Goal: Information Seeking & Learning: Learn about a topic

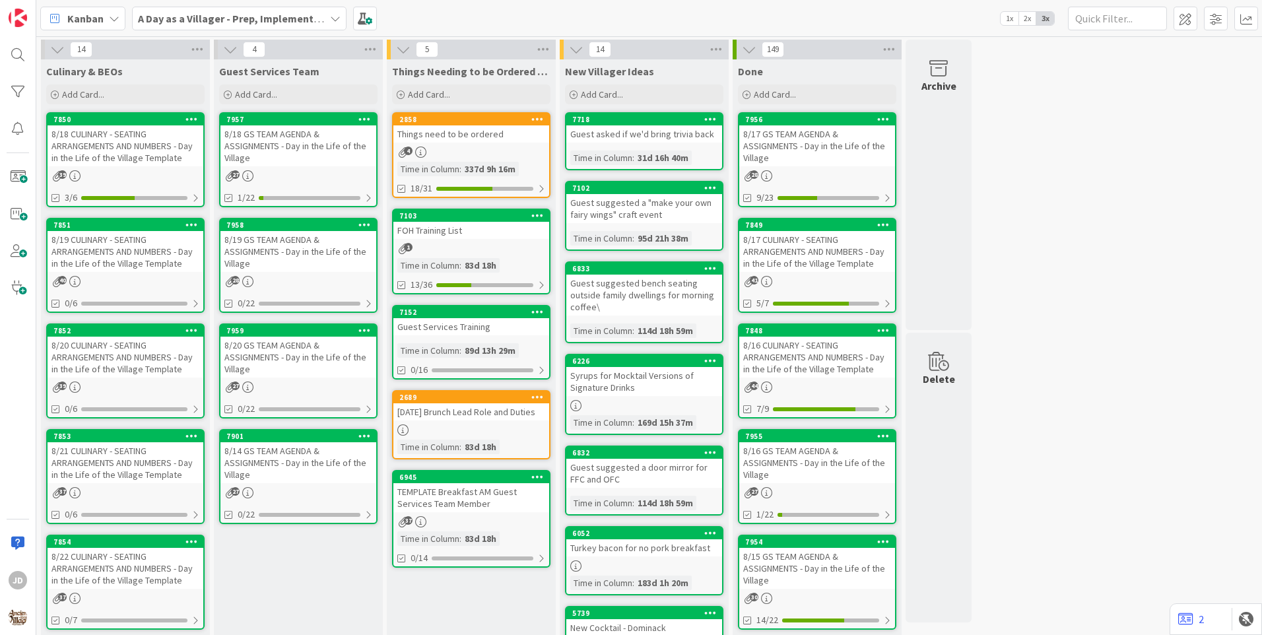
click at [130, 358] on div "8/20 CULINARY - SEATING ARRANGEMENTS AND NUMBERS - Day in the Life of the Villa…" at bounding box center [126, 357] width 156 height 41
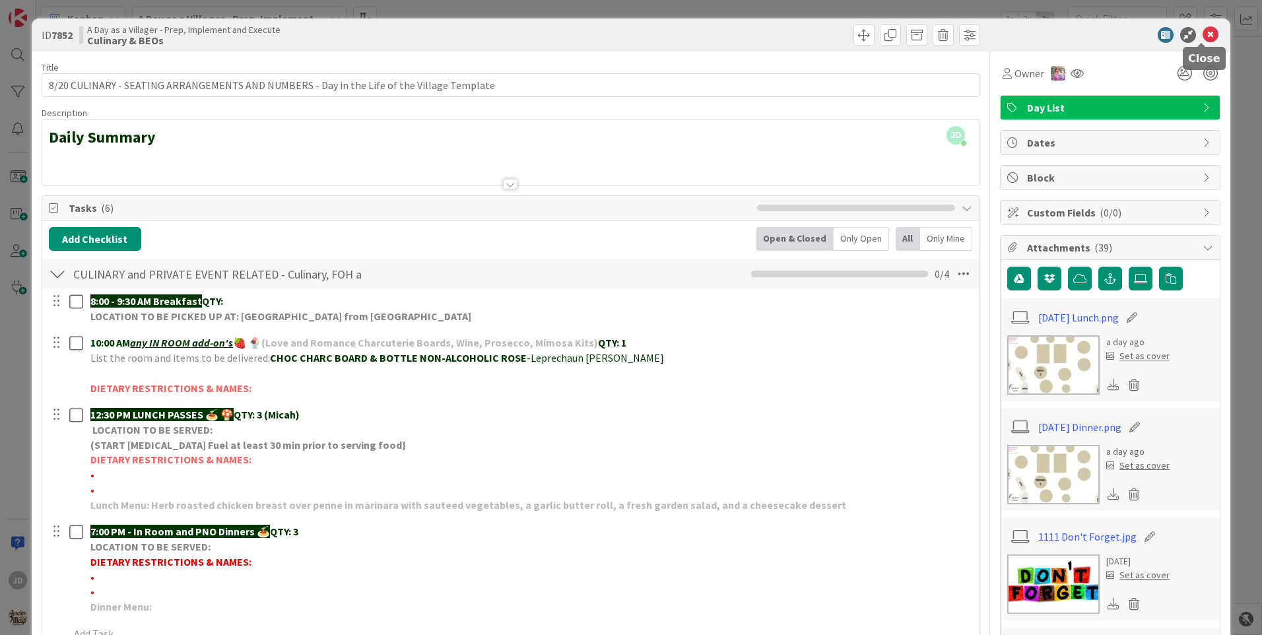
drag, startPoint x: 1199, startPoint y: 30, endPoint x: 989, endPoint y: 119, distance: 228.1
click at [1203, 30] on icon at bounding box center [1211, 35] width 16 height 16
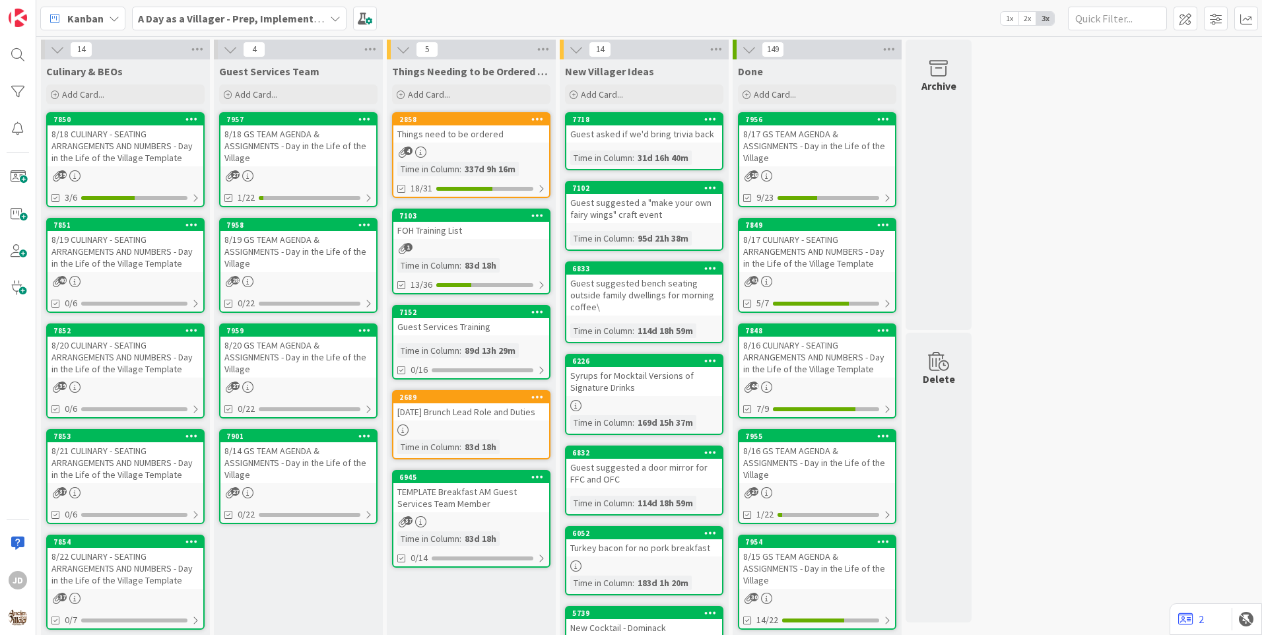
click at [115, 232] on div "8/19 CULINARY - SEATING ARRANGEMENTS AND NUMBERS - Day in the Life of the Villa…" at bounding box center [126, 251] width 156 height 41
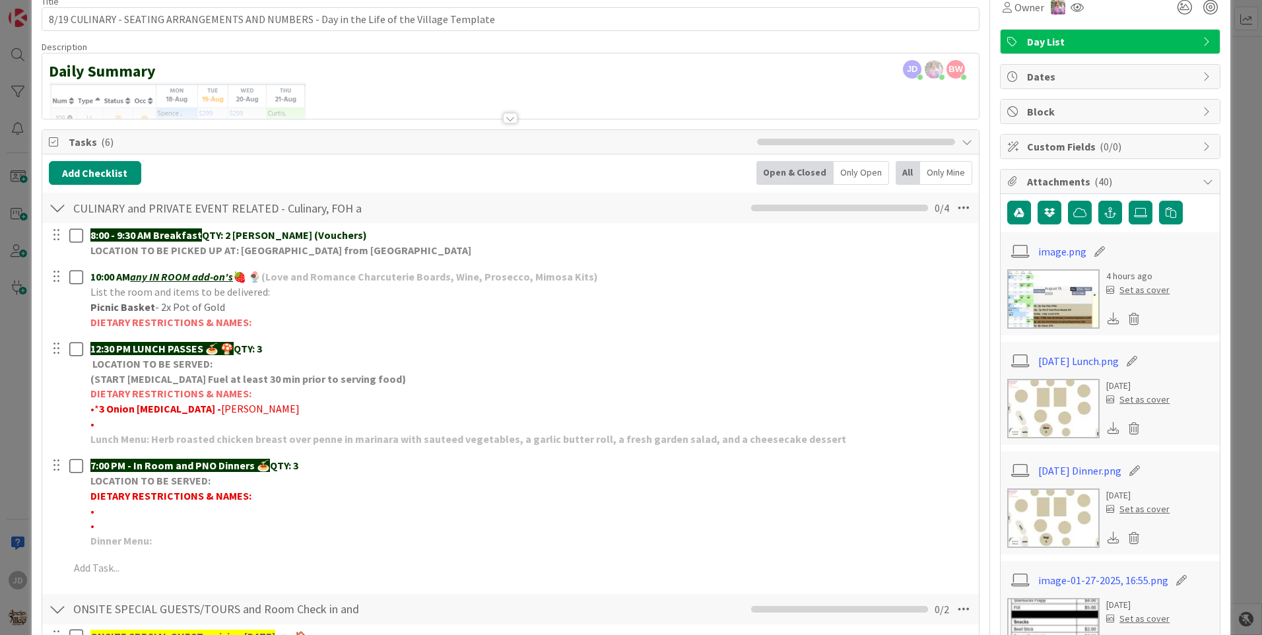
scroll to position [132, 0]
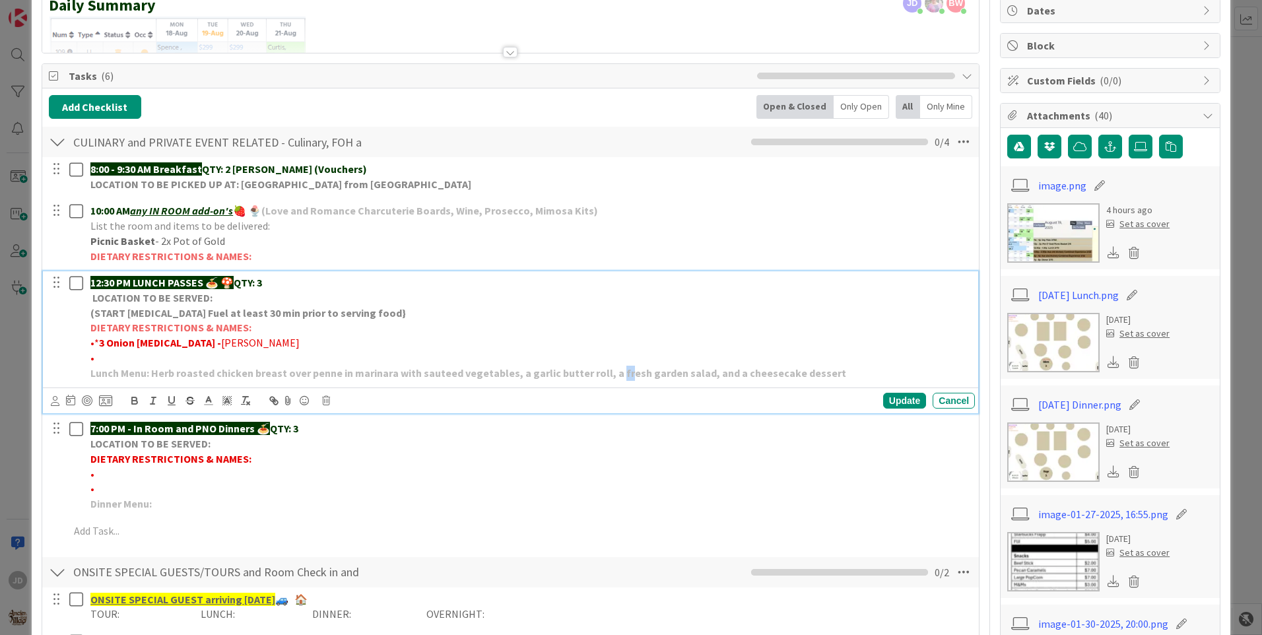
drag, startPoint x: 611, startPoint y: 370, endPoint x: 619, endPoint y: 371, distance: 8.0
click at [617, 372] on strong "Lunch Menu: Herb roasted chicken breast over penne in marinara with sauteed veg…" at bounding box center [468, 372] width 756 height 13
click at [608, 373] on strong "Lunch Menu: Herb roasted chicken breast over penne in marinara with sauteed veg…" at bounding box center [468, 372] width 756 height 13
click at [889, 395] on div "Update" at bounding box center [904, 401] width 43 height 16
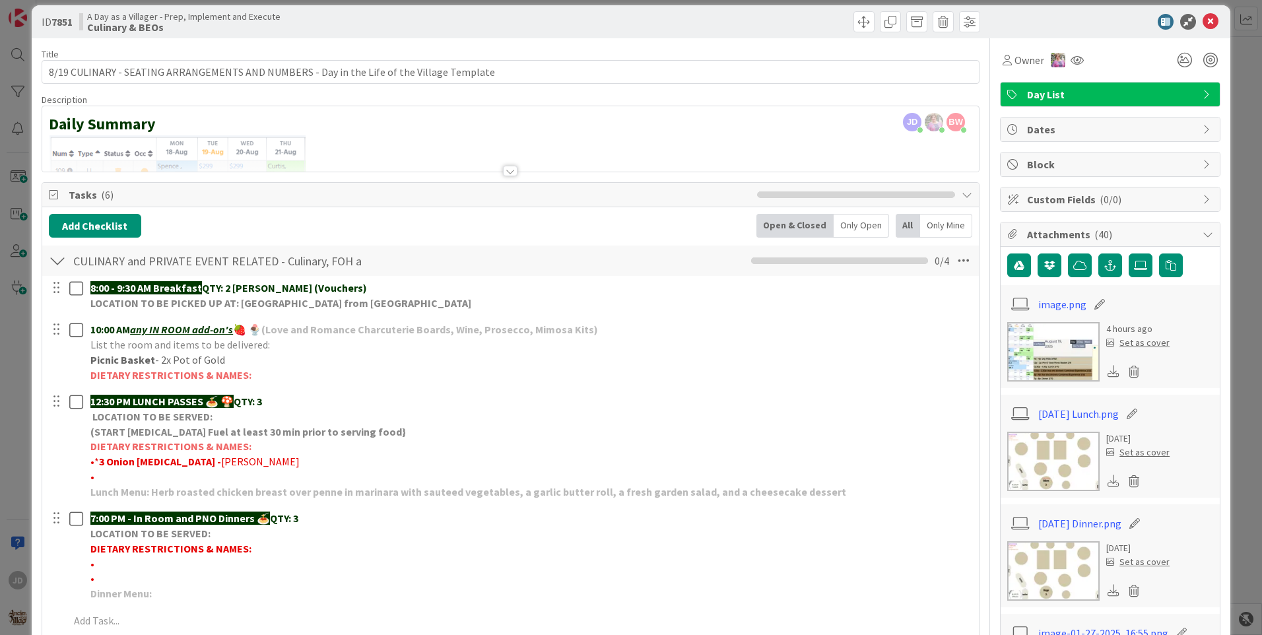
scroll to position [0, 0]
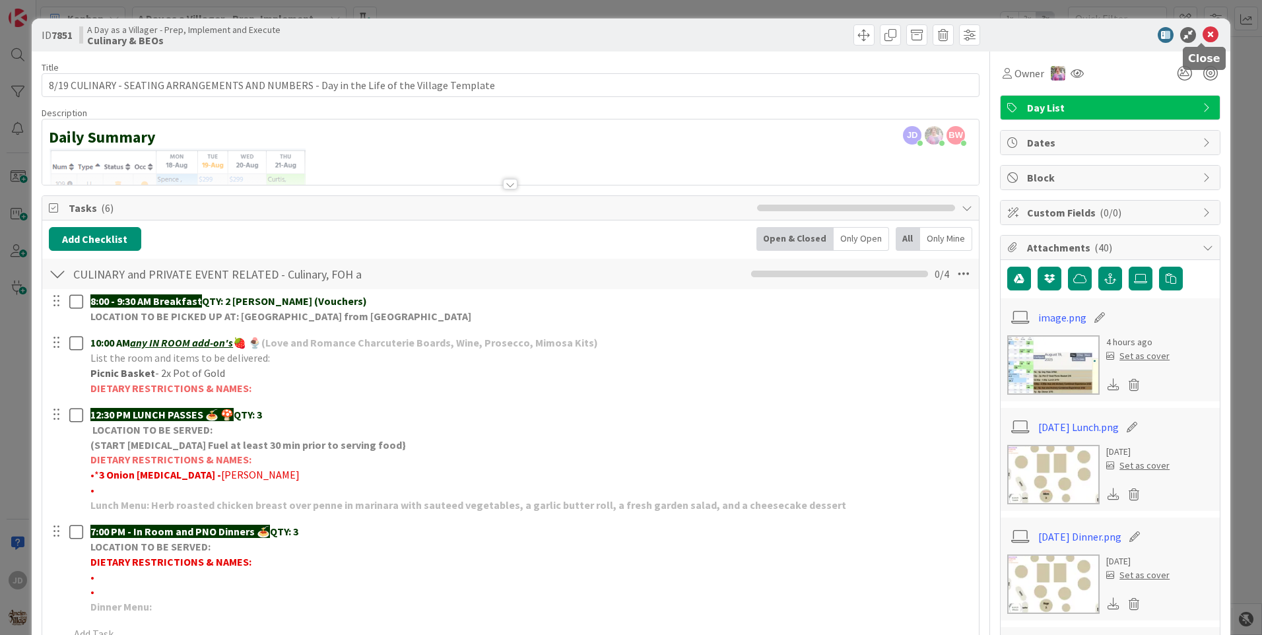
click at [1203, 33] on icon at bounding box center [1211, 35] width 16 height 16
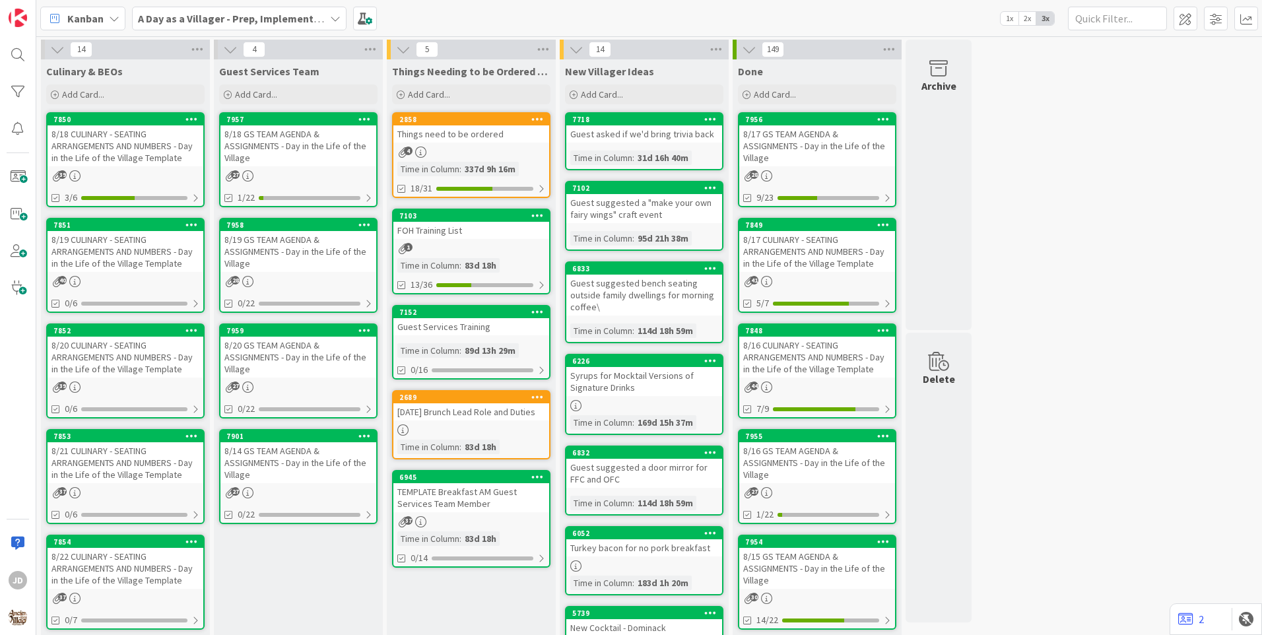
click at [120, 248] on div "8/19 CULINARY - SEATING ARRANGEMENTS AND NUMBERS - Day in the Life of the Villa…" at bounding box center [126, 251] width 156 height 41
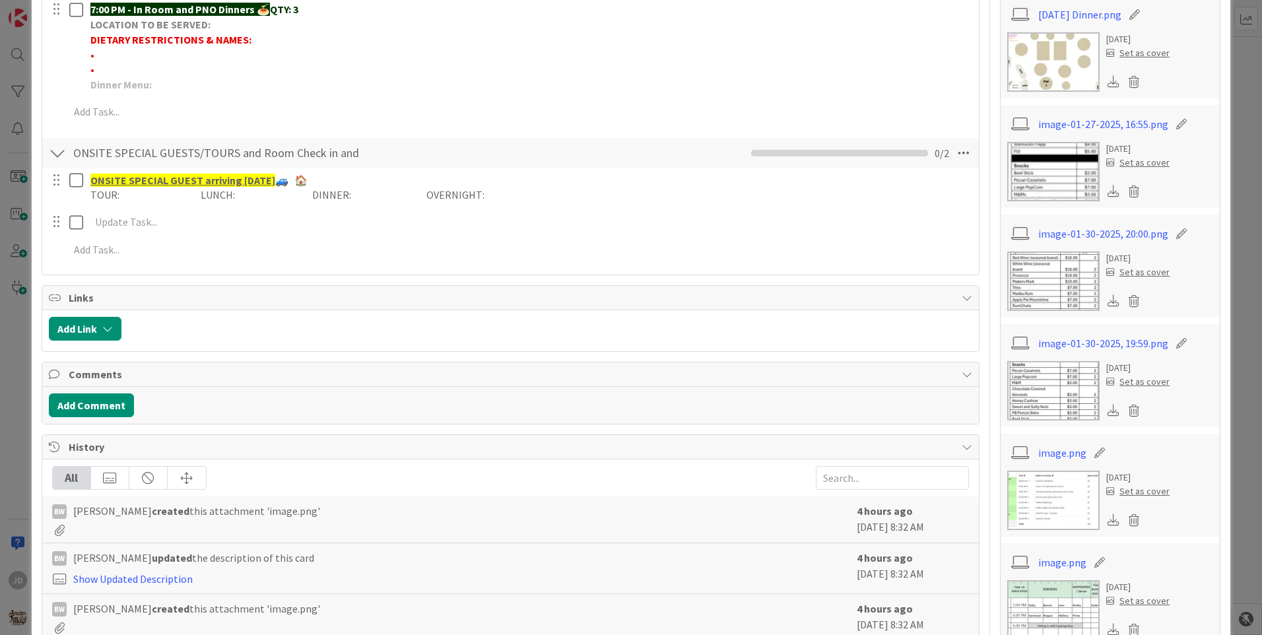
scroll to position [528, 0]
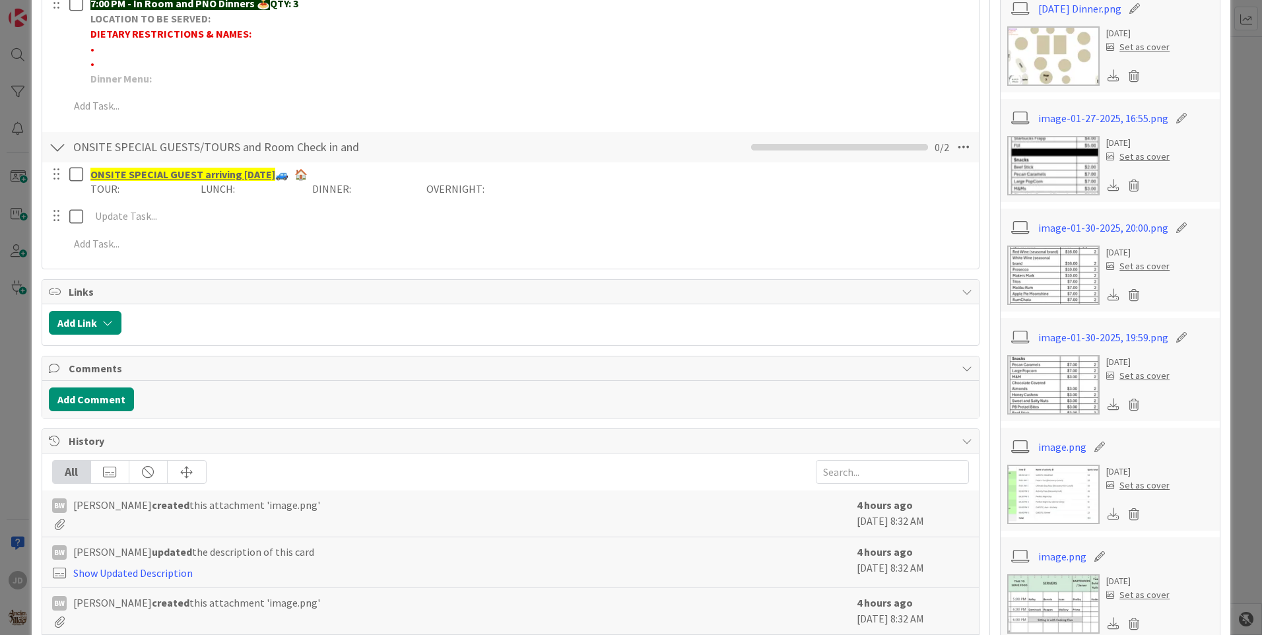
drag, startPoint x: 505, startPoint y: 242, endPoint x: 11, endPoint y: 312, distance: 498.7
click at [11, 312] on div "ID 7851 A Day as a Villager - Prep, Implement and Execute Culinary & BEOs Title…" at bounding box center [631, 317] width 1262 height 635
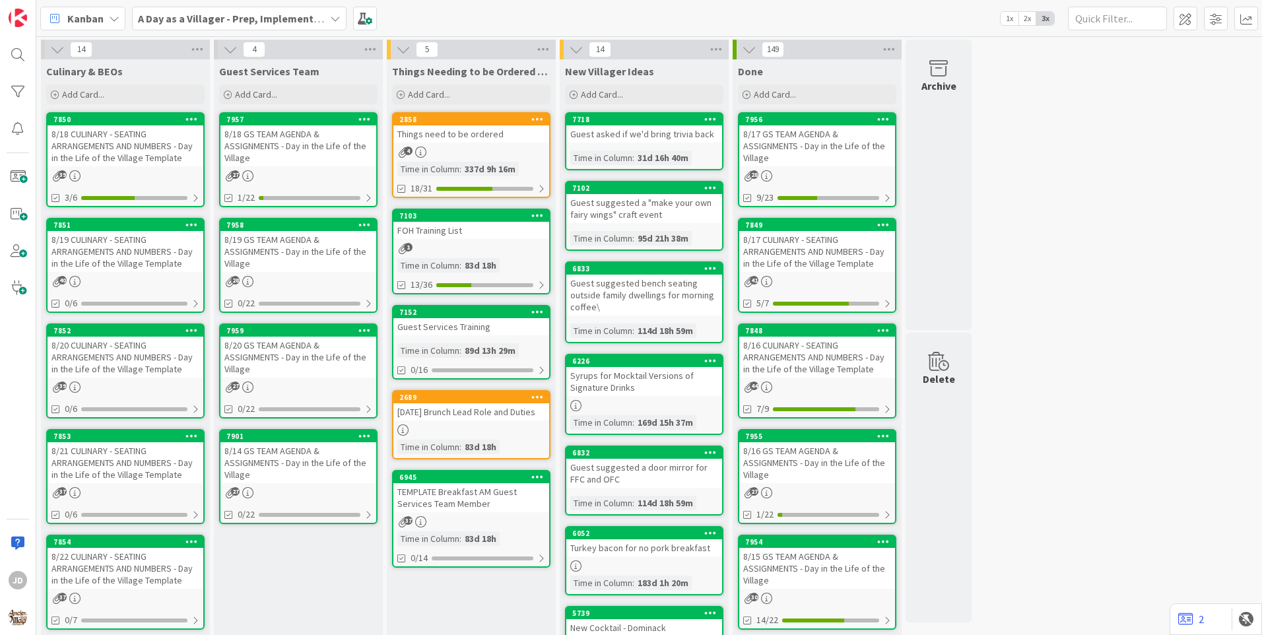
click at [157, 355] on div "8/20 CULINARY - SEATING ARRANGEMENTS AND NUMBERS - Day in the Life of the Villa…" at bounding box center [126, 357] width 156 height 41
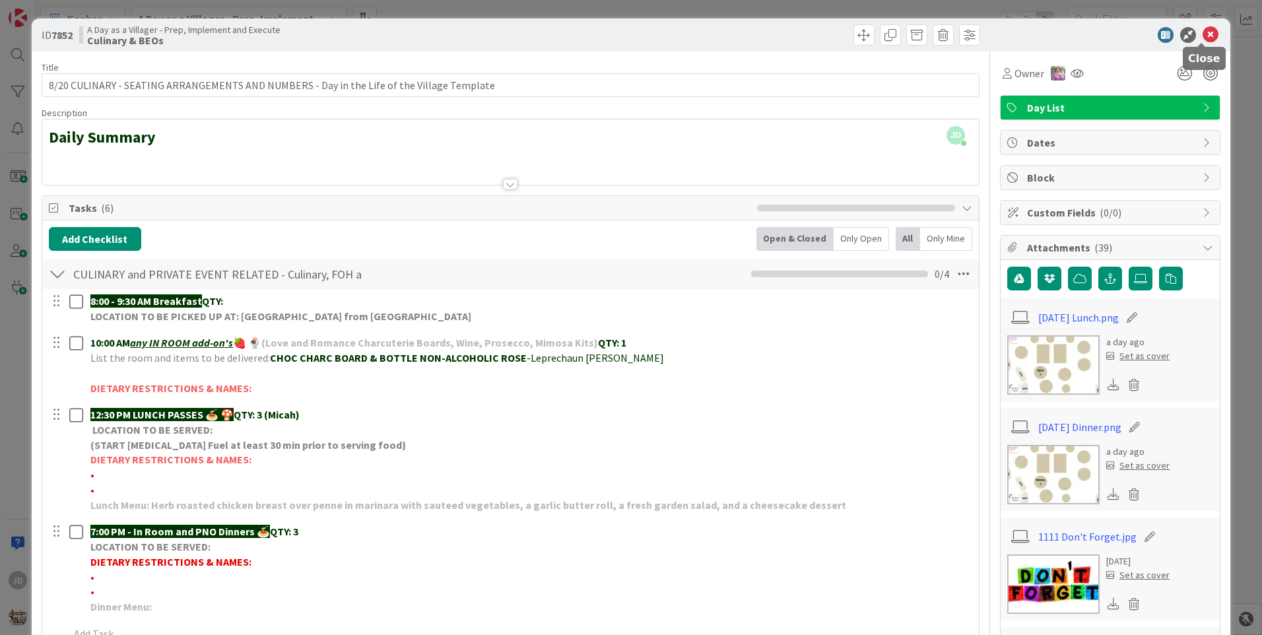
click at [1205, 35] on icon at bounding box center [1211, 35] width 16 height 16
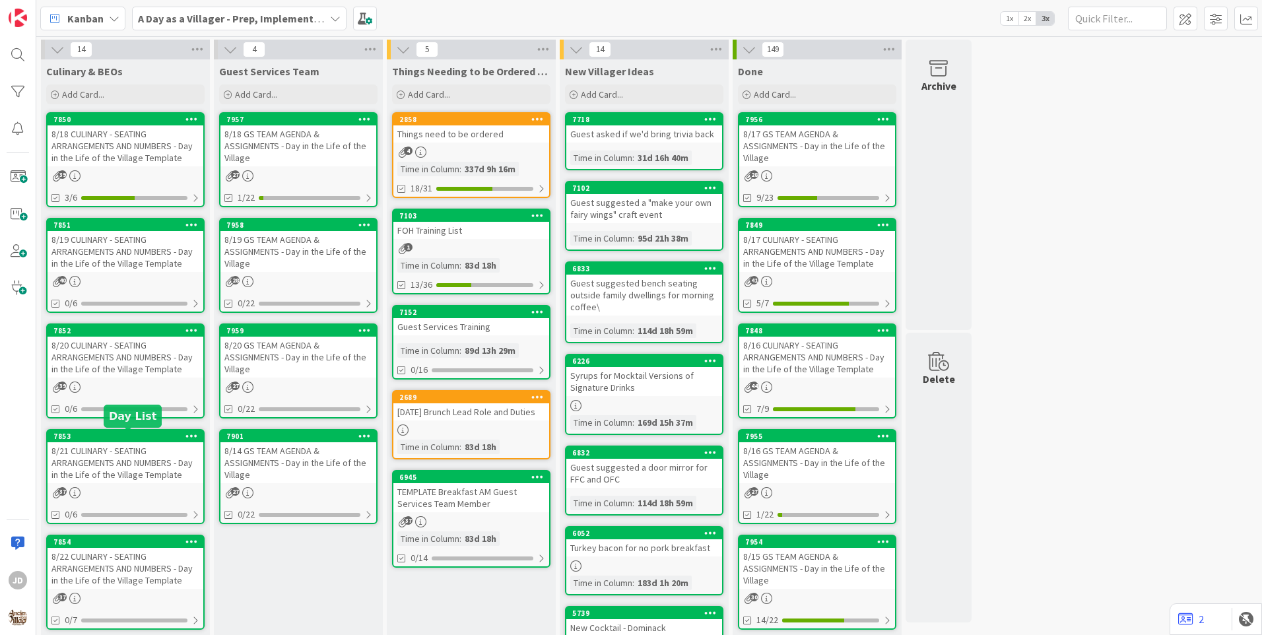
click at [85, 455] on div "8/21 CULINARY - SEATING ARRANGEMENTS AND NUMBERS - Day in the Life of the Villa…" at bounding box center [126, 462] width 156 height 41
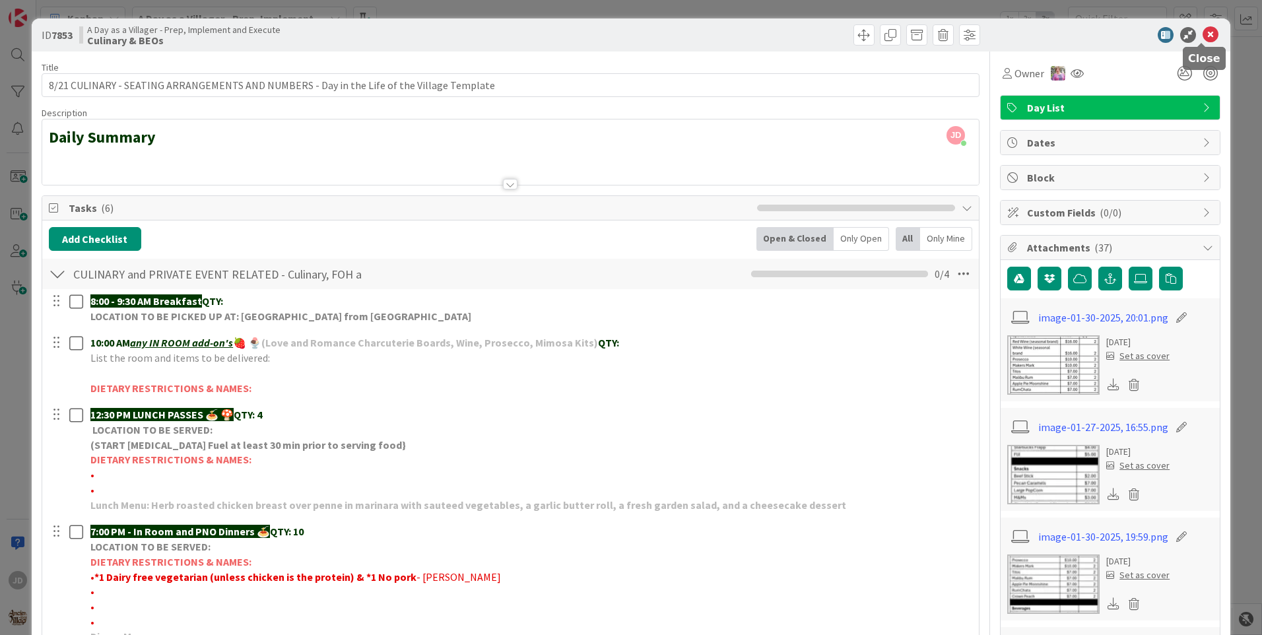
click at [1203, 33] on icon at bounding box center [1211, 35] width 16 height 16
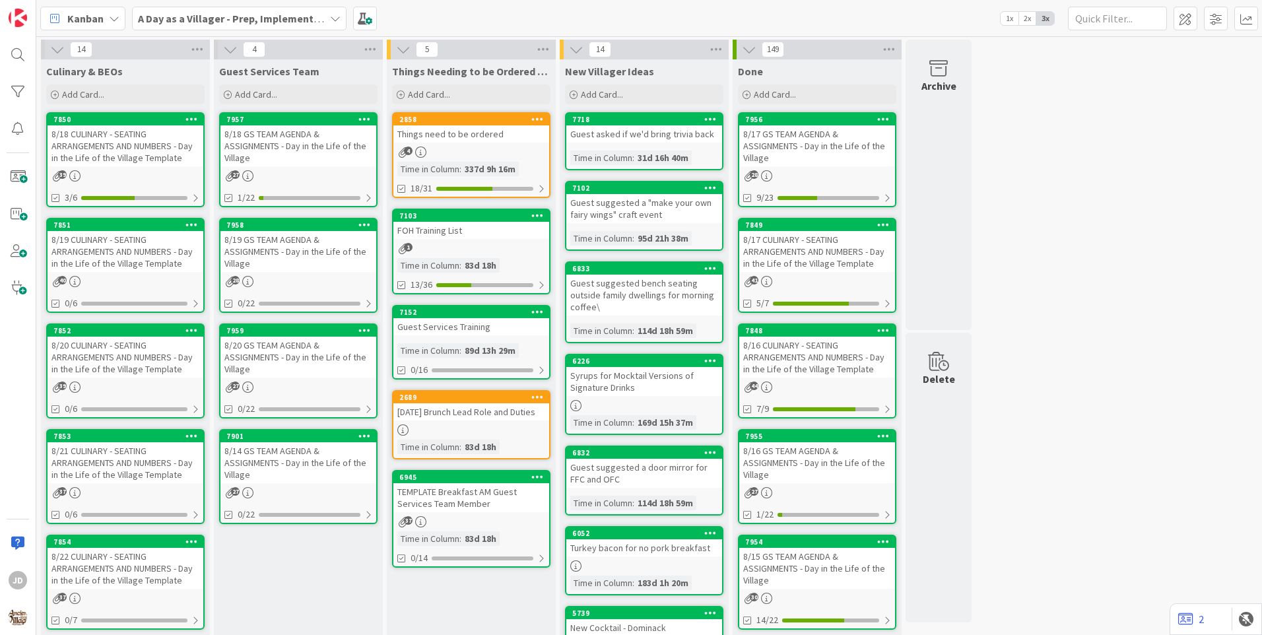
click at [96, 564] on div "8/22 CULINARY - SEATING ARRANGEMENTS AND NUMBERS - Day in the Life of the Villa…" at bounding box center [126, 568] width 156 height 41
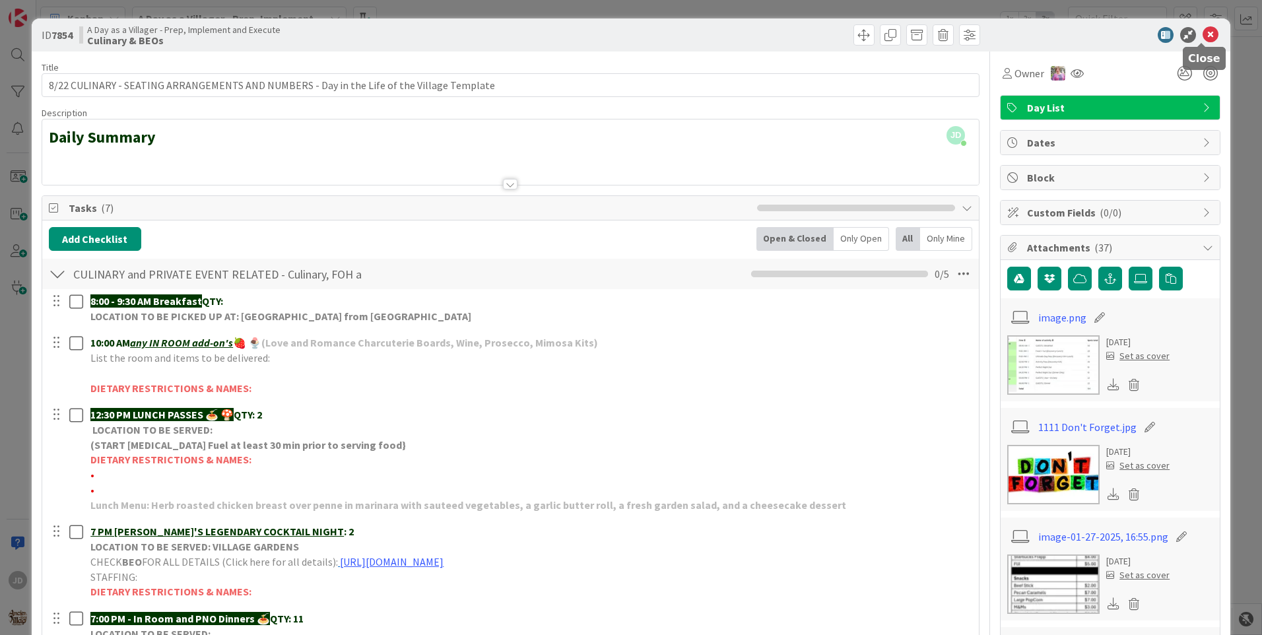
click at [1203, 36] on icon at bounding box center [1211, 35] width 16 height 16
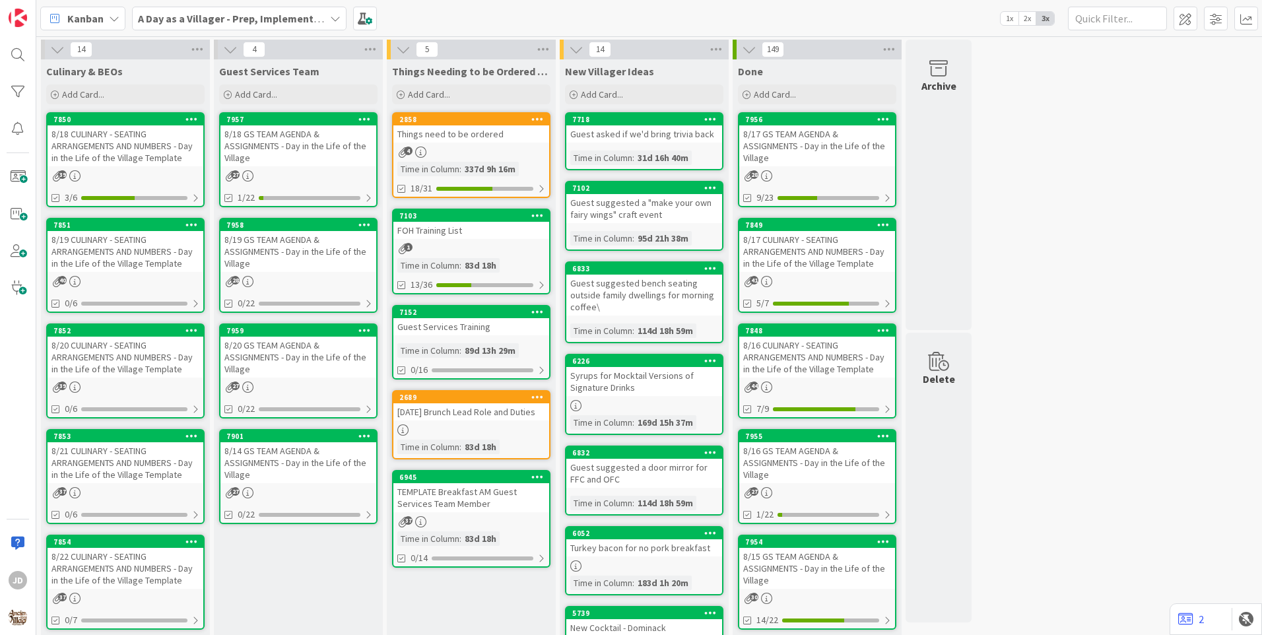
click at [262, 365] on div "8/20 GS TEAM AGENDA & ASSIGNMENTS - Day in the Life of the Village" at bounding box center [298, 357] width 156 height 41
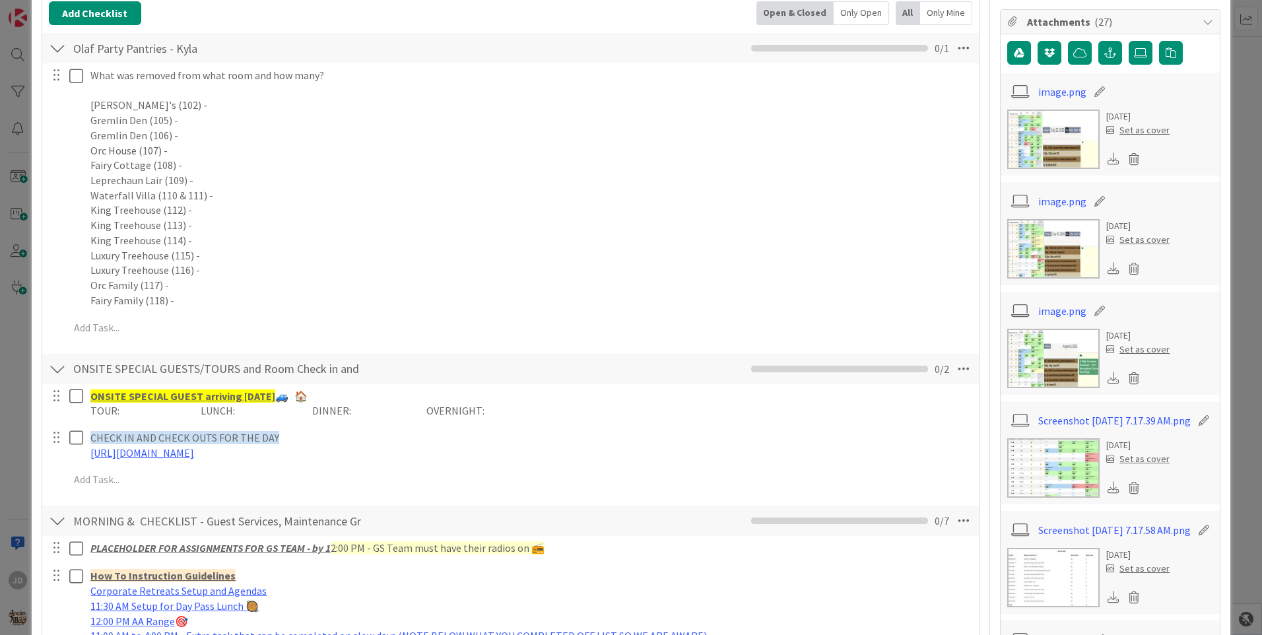
scroll to position [28, 0]
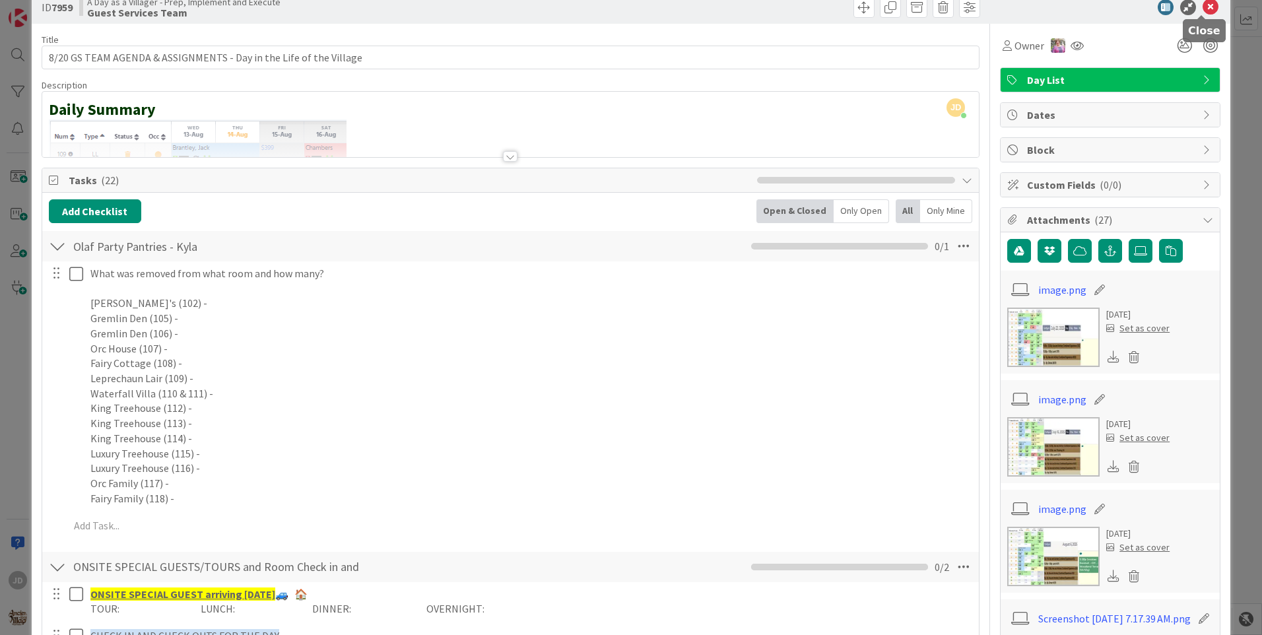
click at [1203, 12] on icon at bounding box center [1211, 7] width 16 height 16
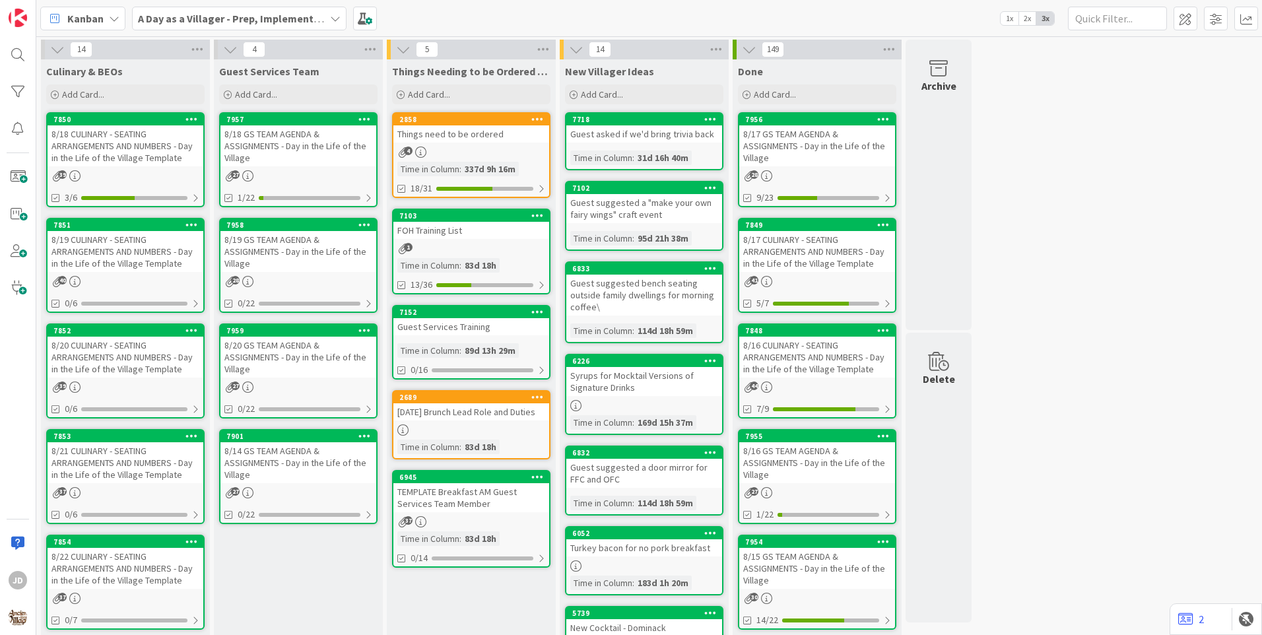
click at [297, 343] on div "8/20 GS TEAM AGENDA & ASSIGNMENTS - Day in the Life of the Village" at bounding box center [298, 357] width 156 height 41
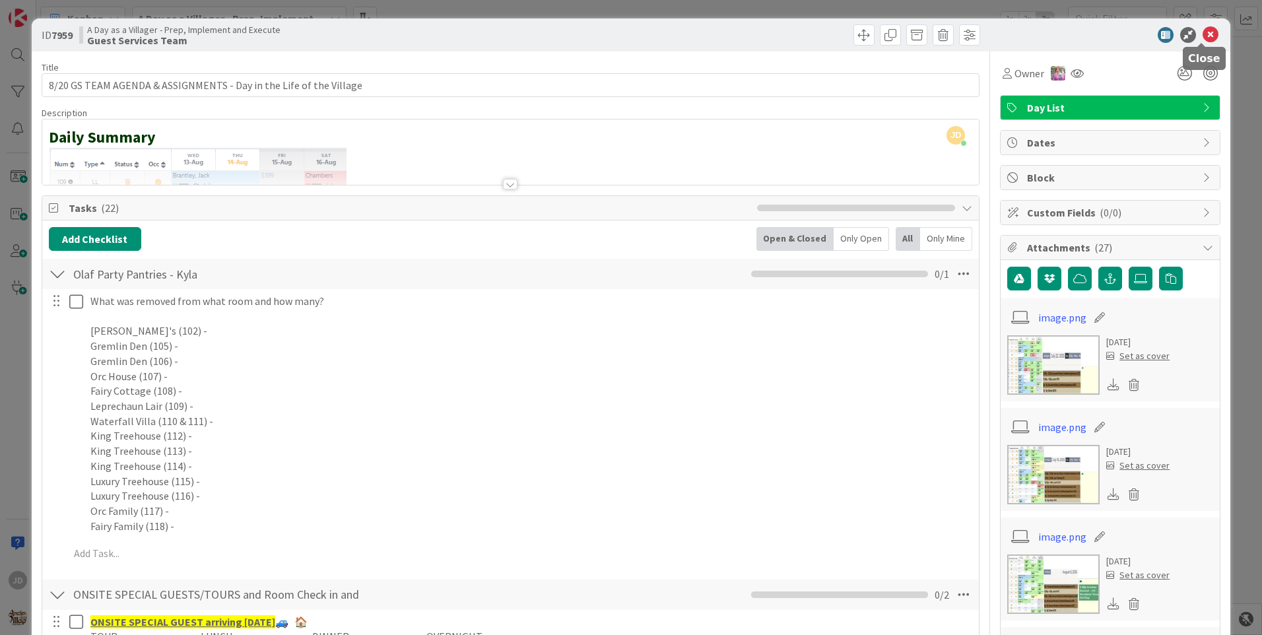
drag, startPoint x: 1203, startPoint y: 34, endPoint x: 1188, endPoint y: 40, distance: 16.7
click at [1203, 34] on icon at bounding box center [1211, 35] width 16 height 16
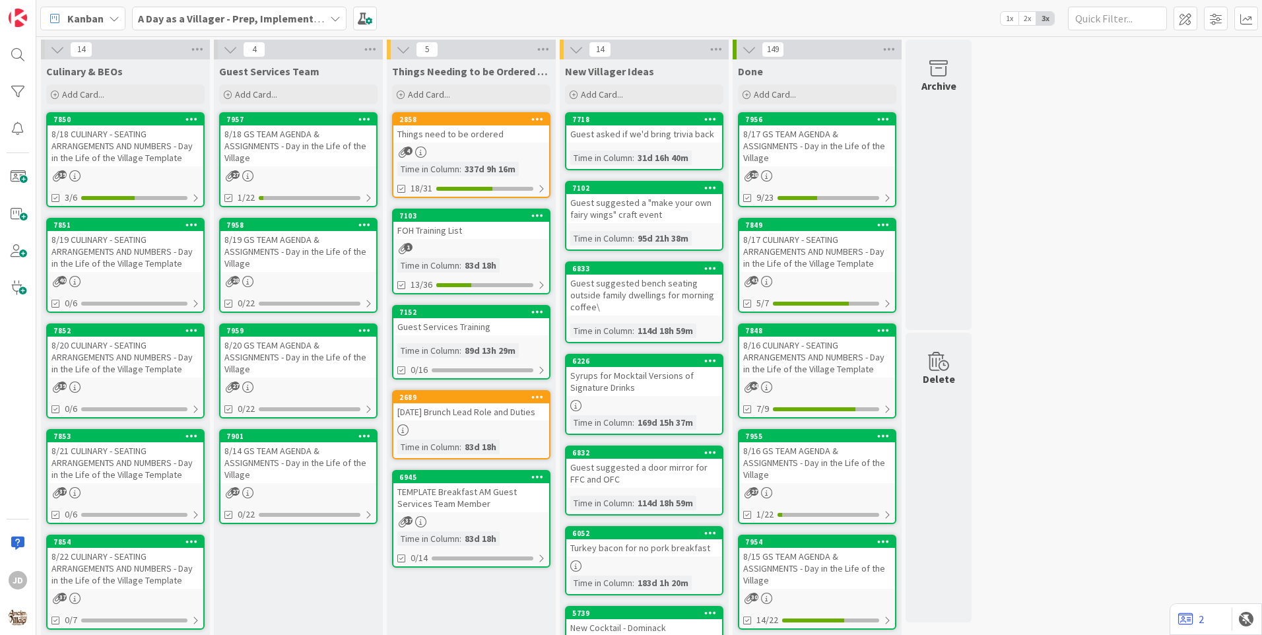
drag, startPoint x: 137, startPoint y: 157, endPoint x: 92, endPoint y: 253, distance: 105.4
click at [86, 249] on div "8/19 CULINARY - SEATING ARRANGEMENTS AND NUMBERS - Day in the Life of the Villa…" at bounding box center [126, 251] width 156 height 41
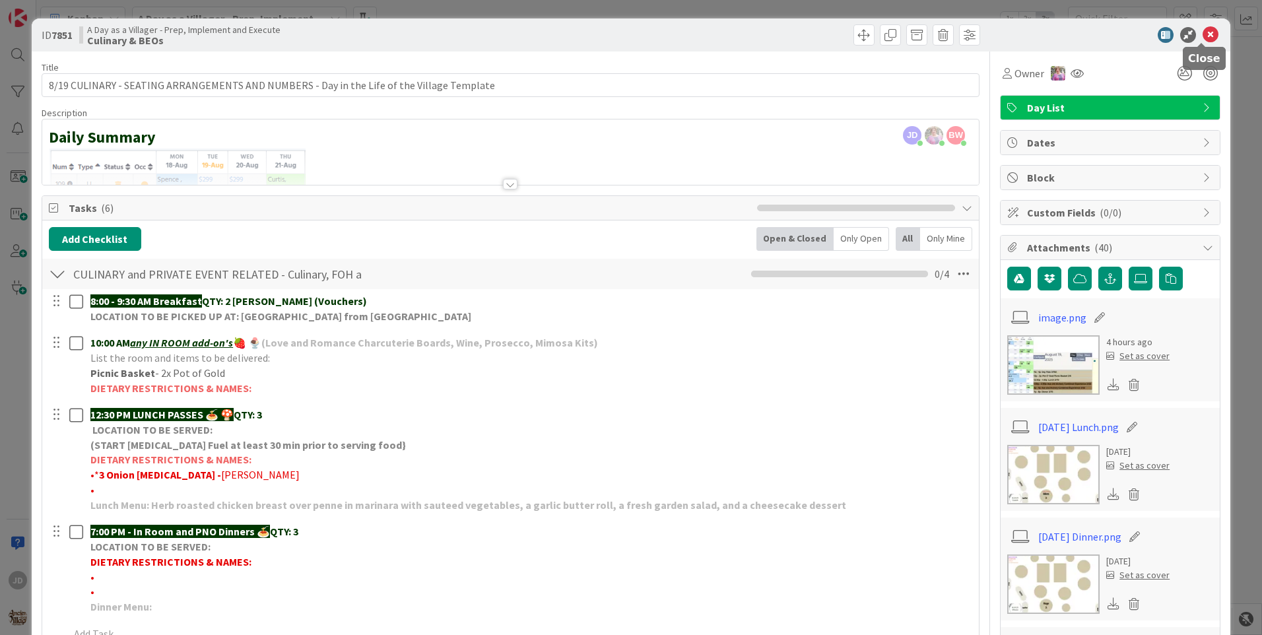
click at [1203, 36] on icon at bounding box center [1211, 35] width 16 height 16
